Goal: Information Seeking & Learning: Learn about a topic

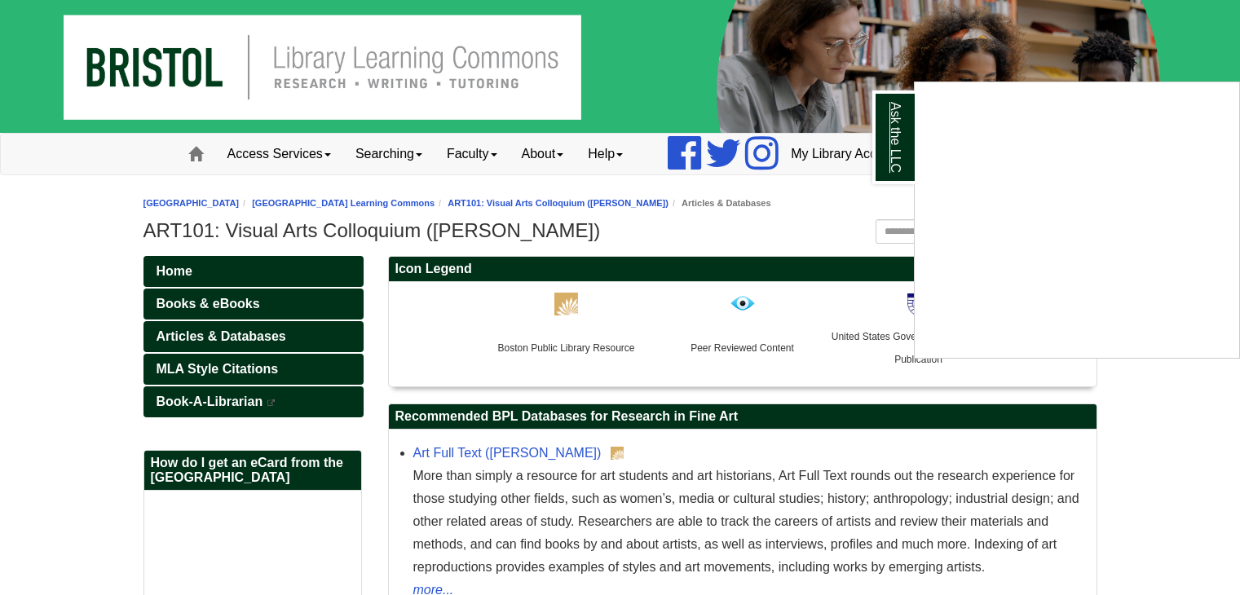
scroll to position [408, 0]
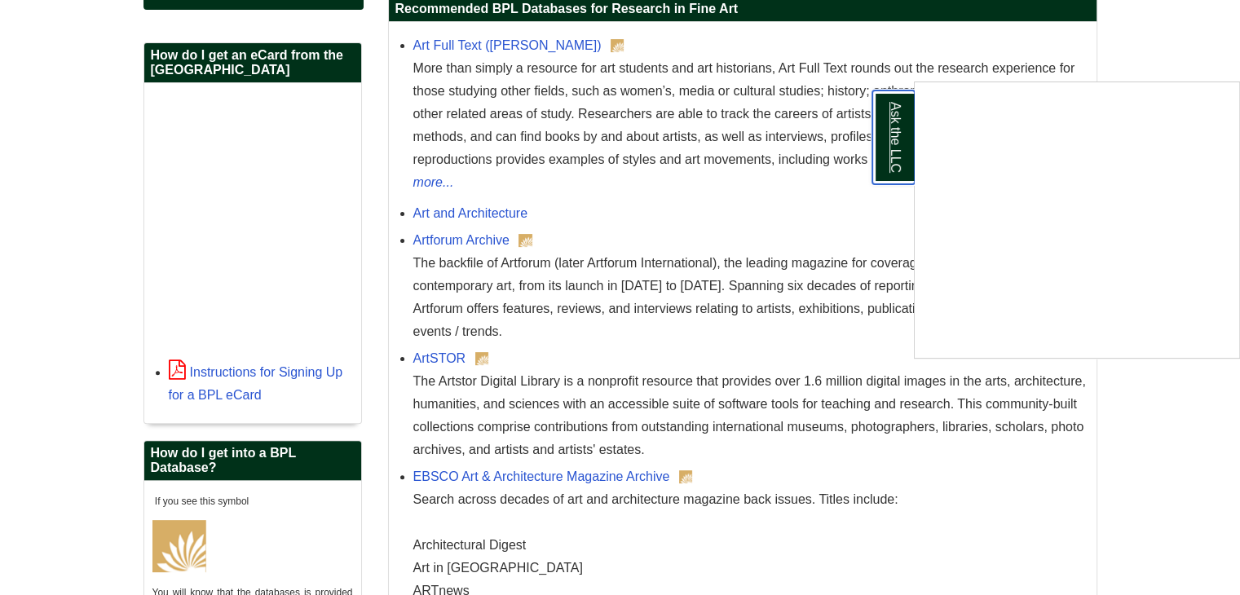
click at [883, 139] on link "Ask the LLC" at bounding box center [894, 138] width 42 height 94
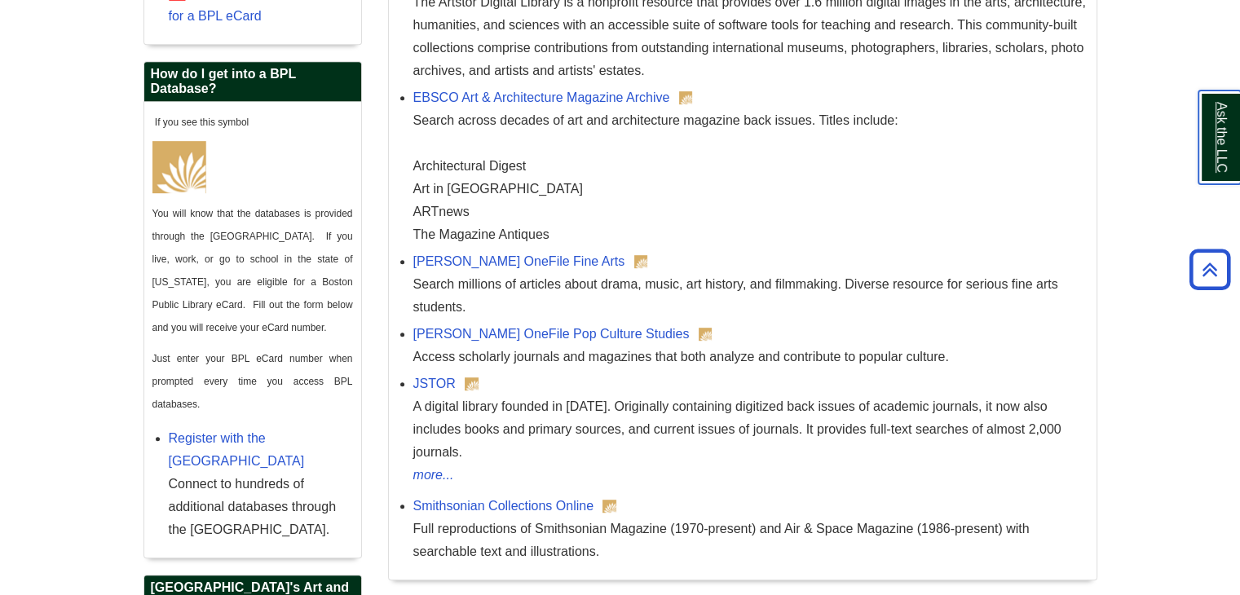
scroll to position [816, 0]
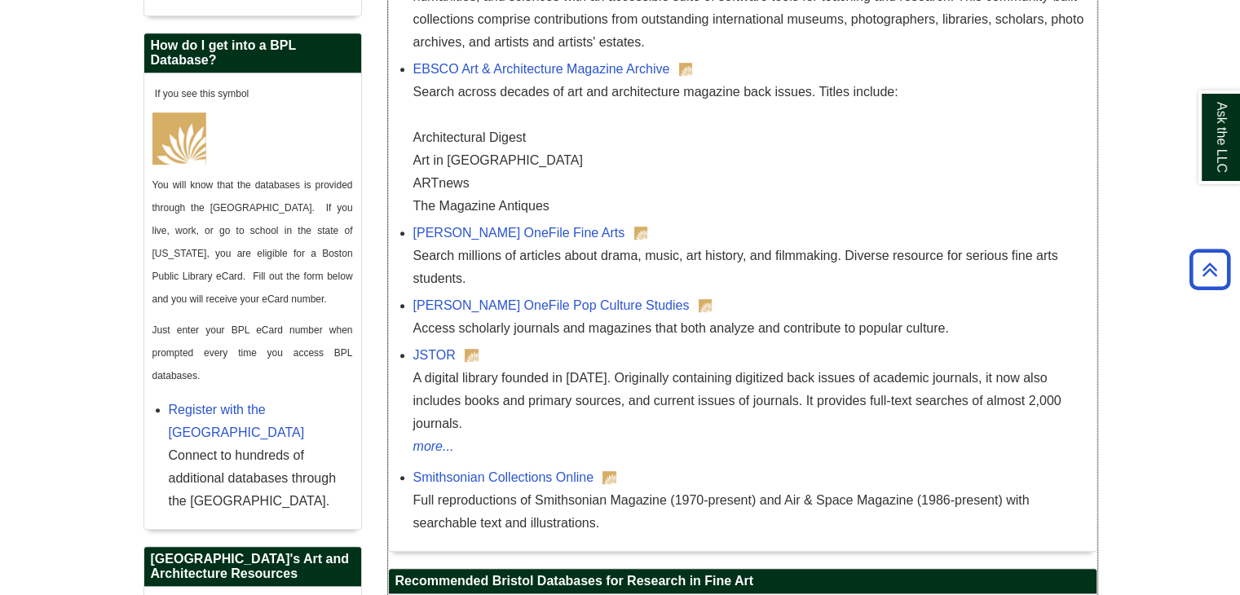
click at [548, 297] on div "[PERSON_NAME] OneFile Pop Culture Studies Access scholarly journals and magazin…" at bounding box center [750, 317] width 675 height 46
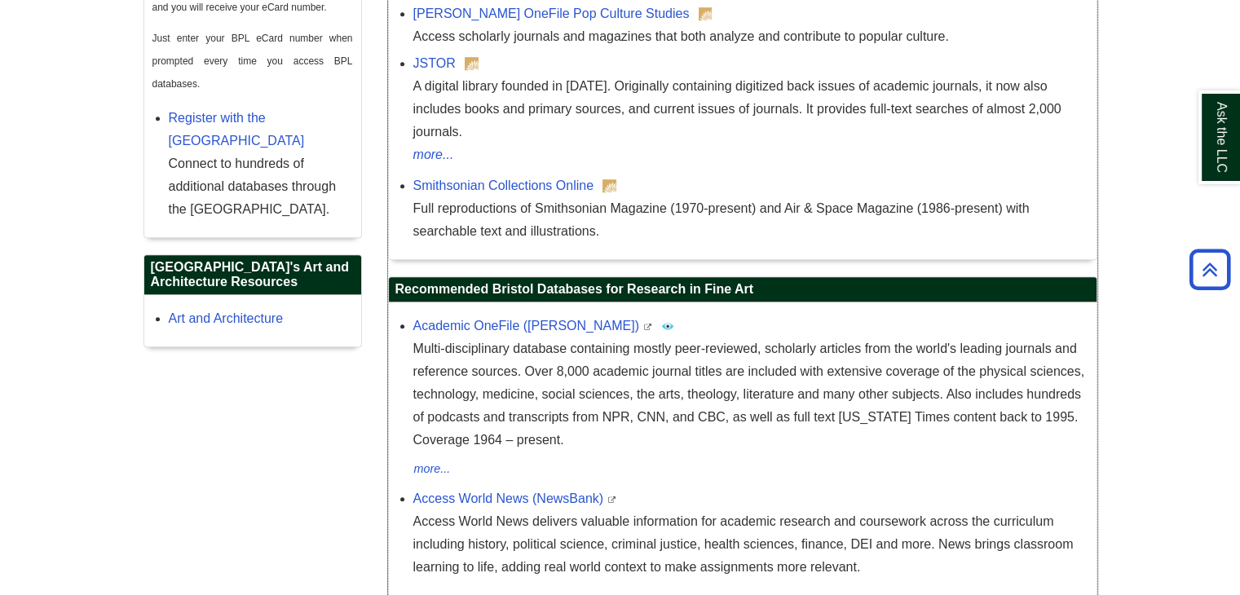
scroll to position [1223, 0]
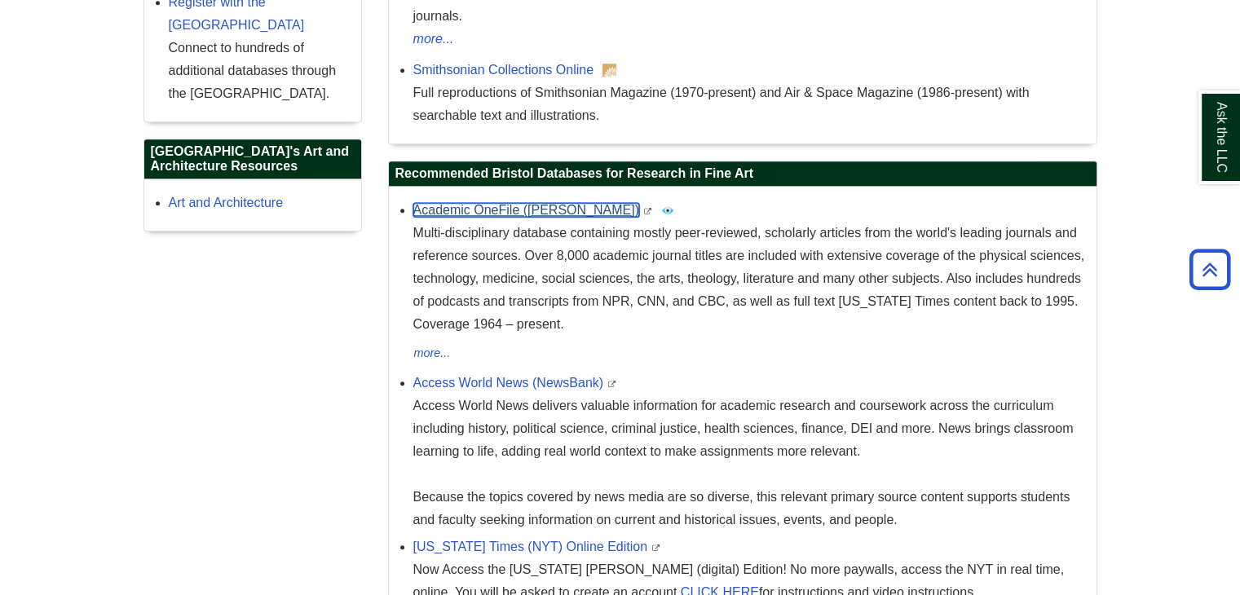
click at [493, 203] on link "Academic OneFile ([PERSON_NAME])" at bounding box center [526, 210] width 226 height 14
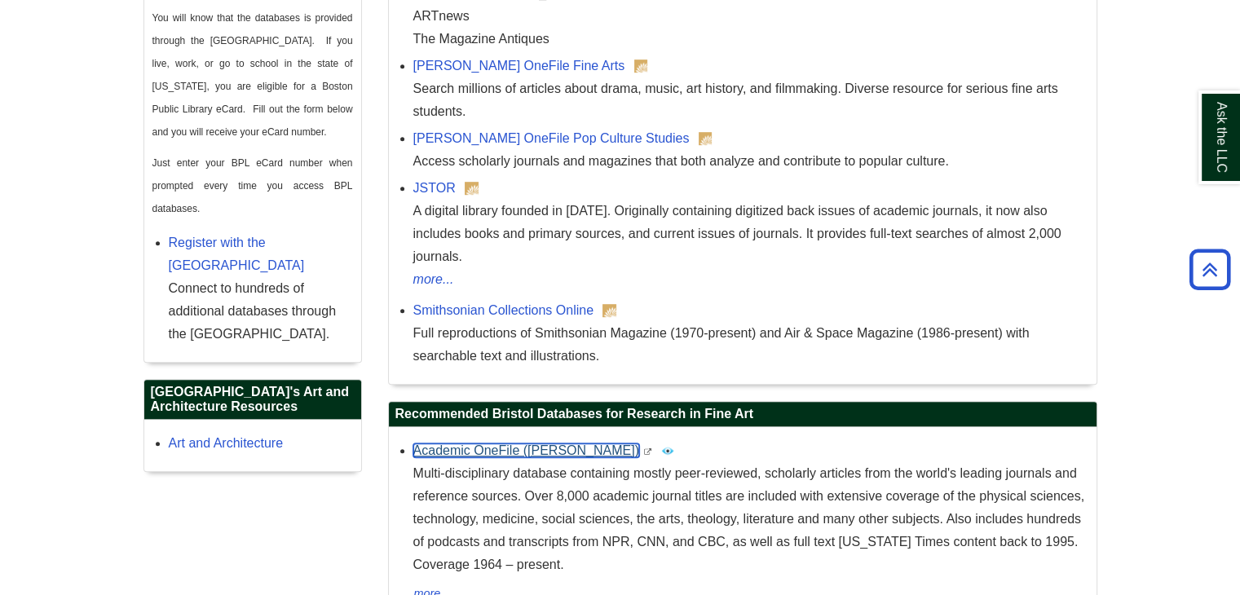
scroll to position [897, 0]
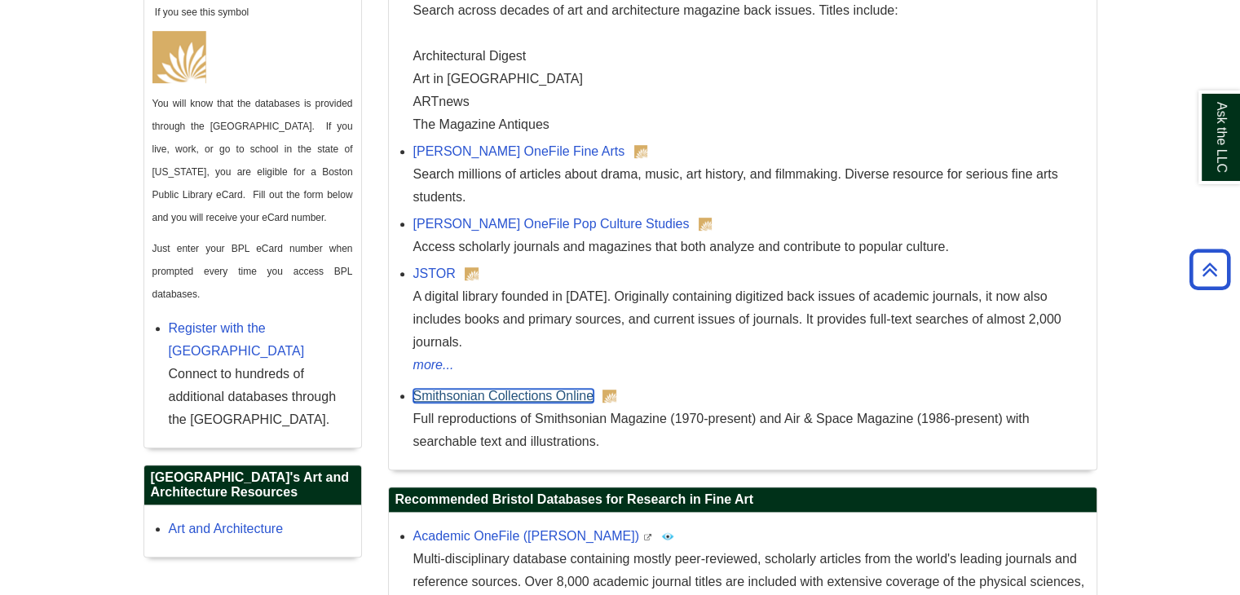
click at [568, 389] on link "Smithsonian Collections Online" at bounding box center [503, 396] width 180 height 14
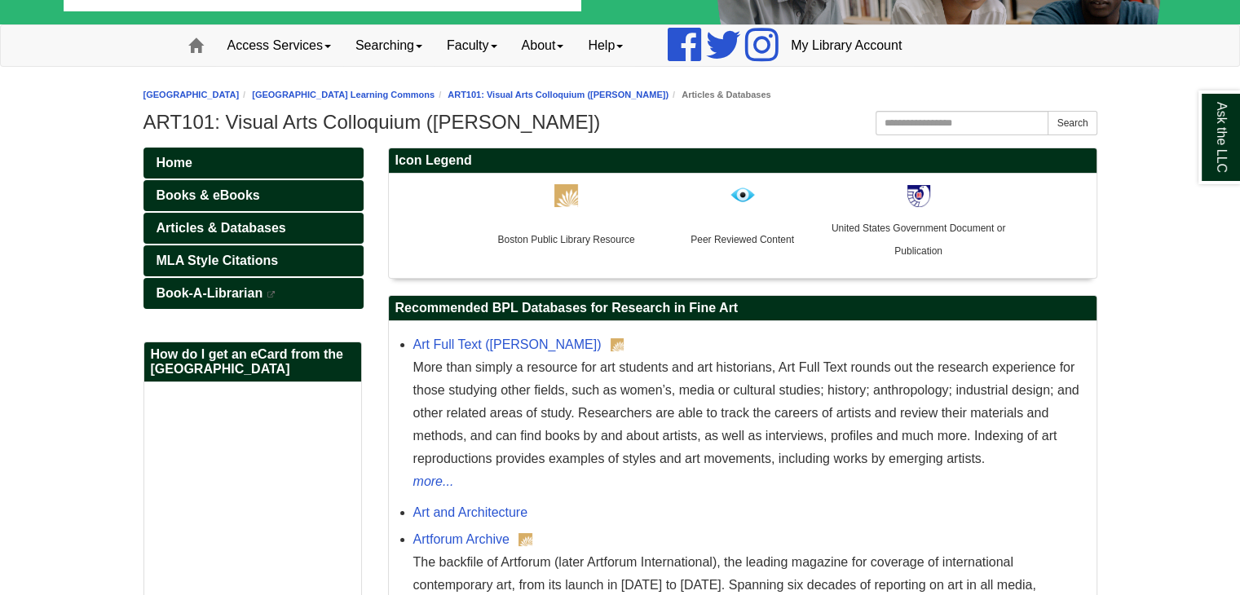
scroll to position [163, 0]
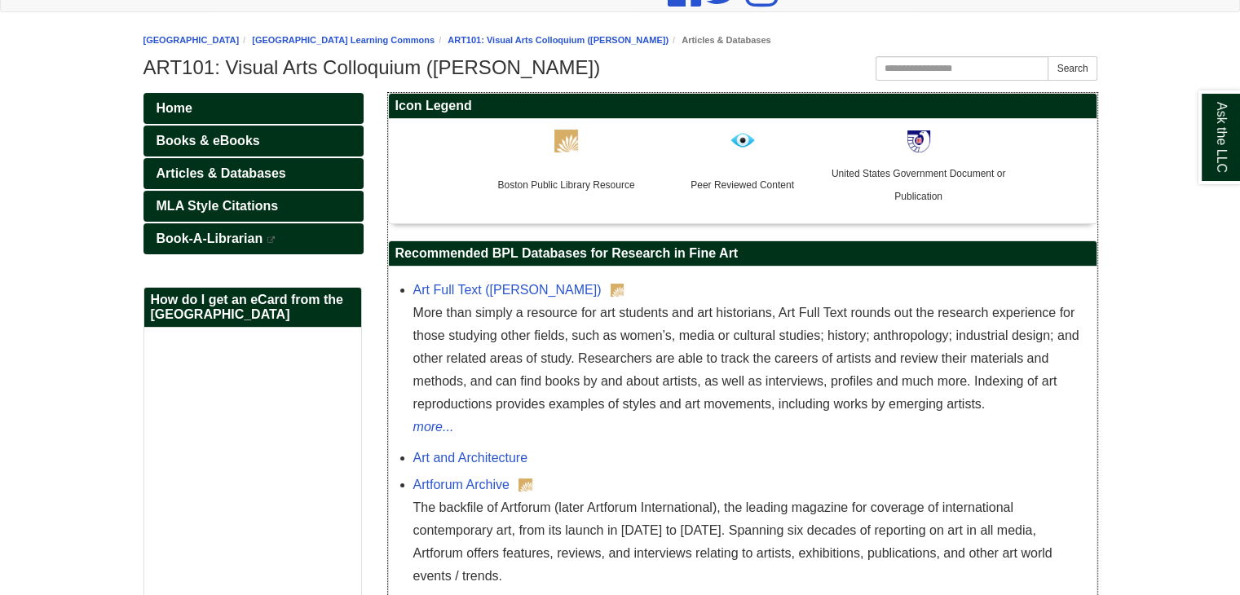
click at [539, 139] on p at bounding box center [567, 140] width 176 height 24
click at [550, 129] on p at bounding box center [567, 140] width 176 height 24
click at [555, 141] on img at bounding box center [567, 141] width 24 height 23
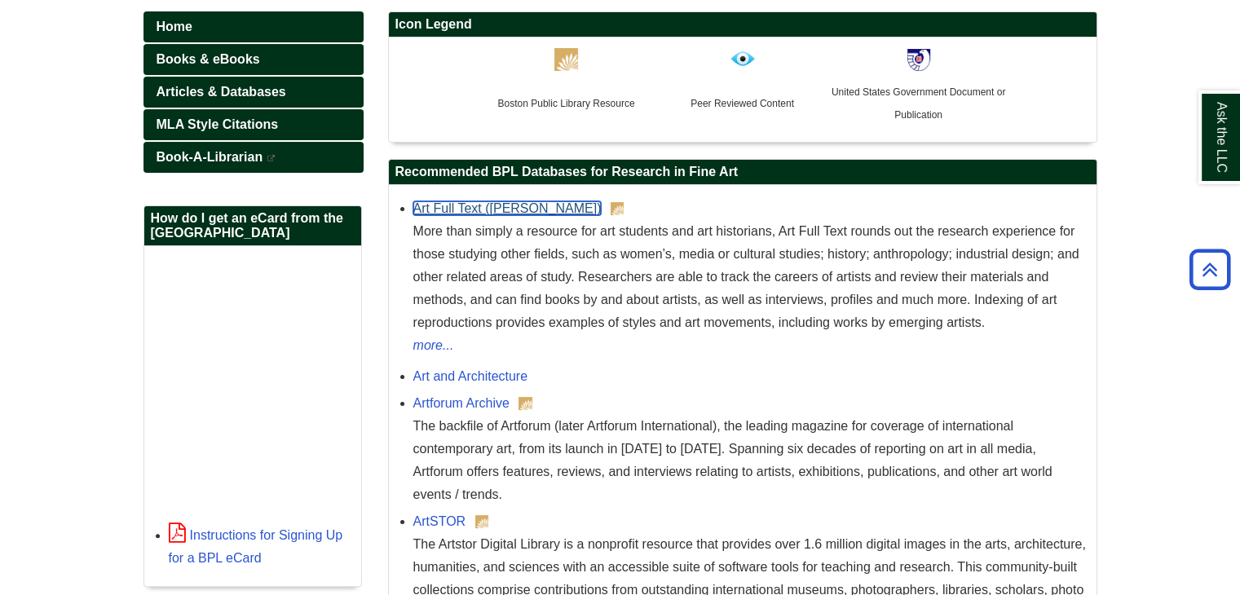
click at [532, 209] on link "Art Full Text ([PERSON_NAME])" at bounding box center [507, 208] width 188 height 14
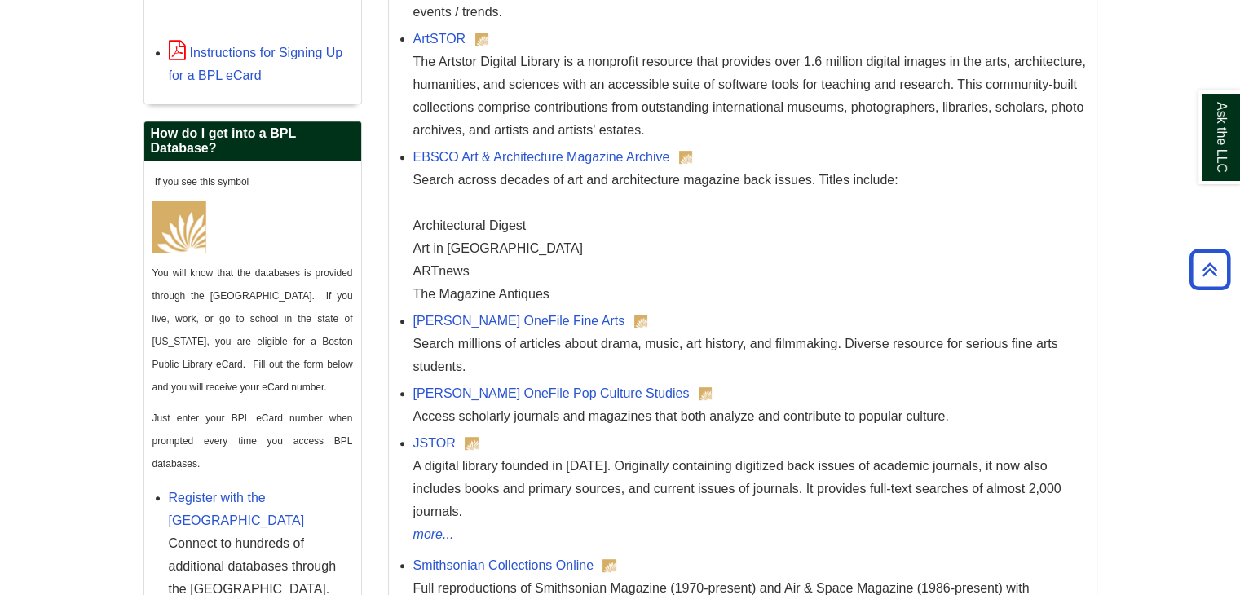
scroll to position [734, 0]
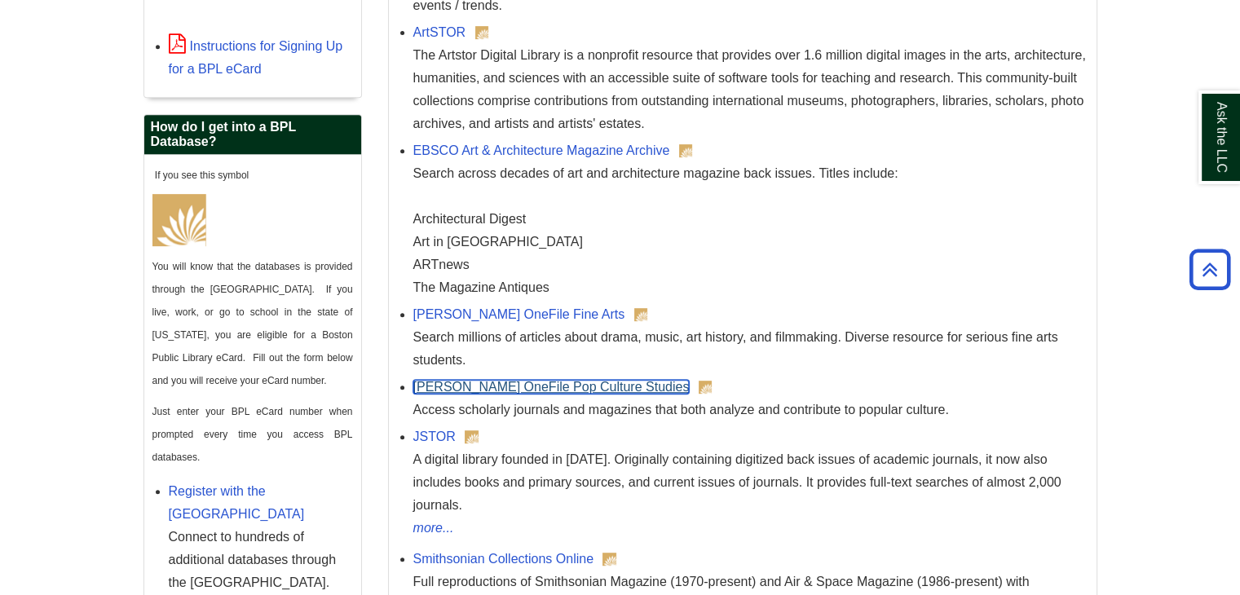
click at [525, 391] on link "[PERSON_NAME] OneFile Pop Culture Studies" at bounding box center [551, 387] width 276 height 14
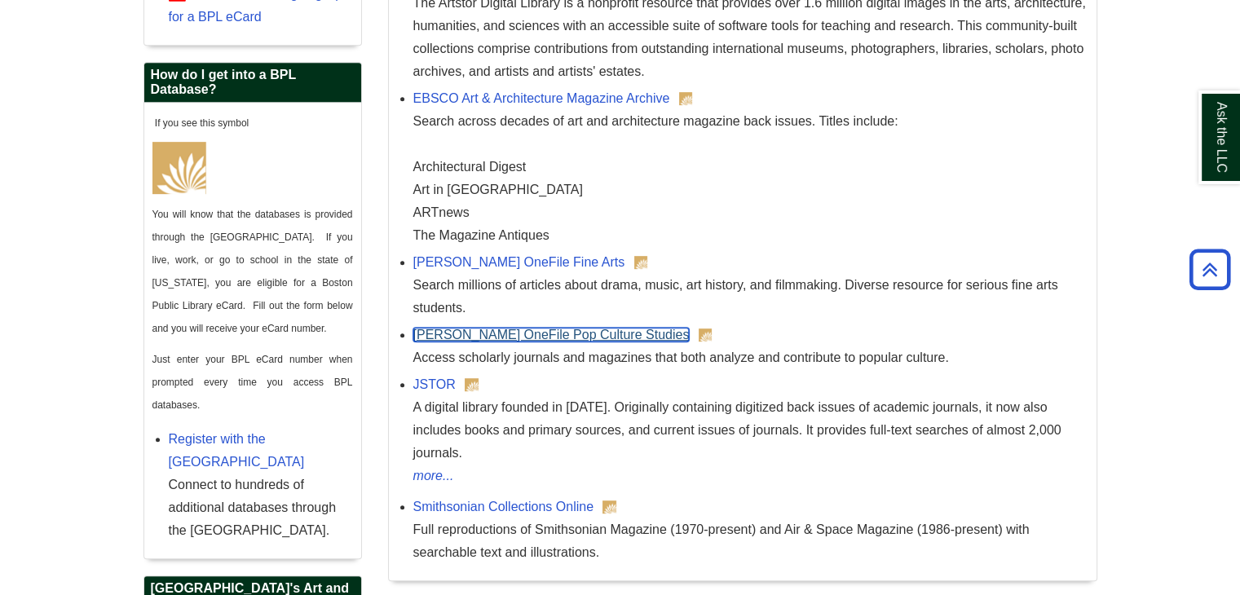
scroll to position [816, 0]
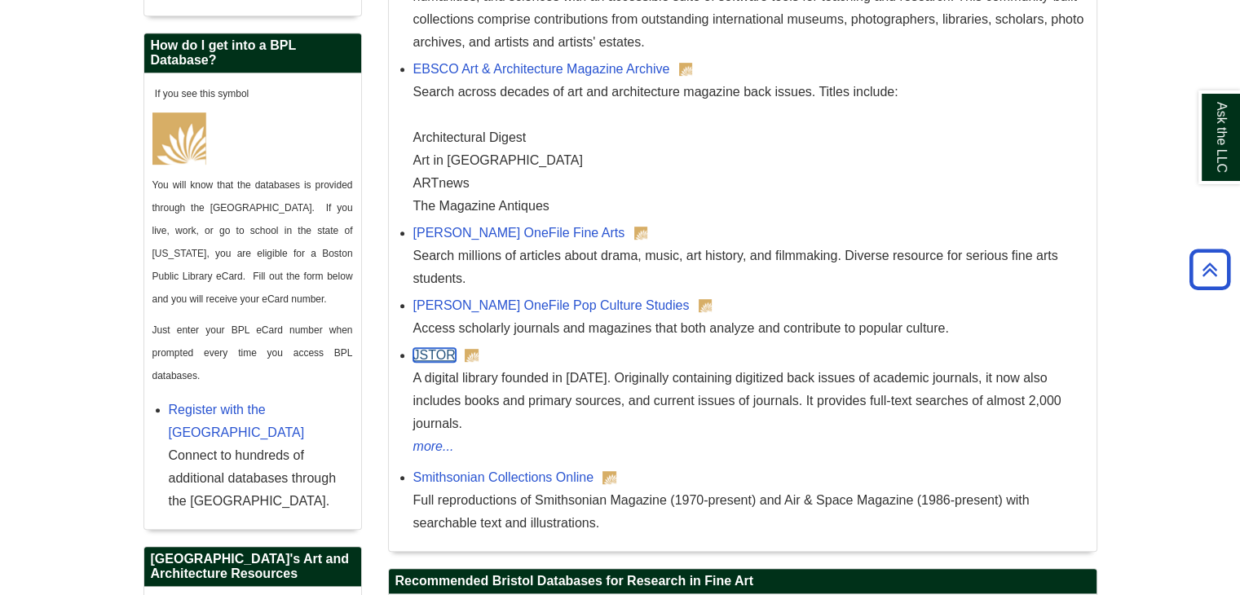
click at [428, 359] on link "JSTOR" at bounding box center [434, 355] width 42 height 14
